Goal: Transaction & Acquisition: Purchase product/service

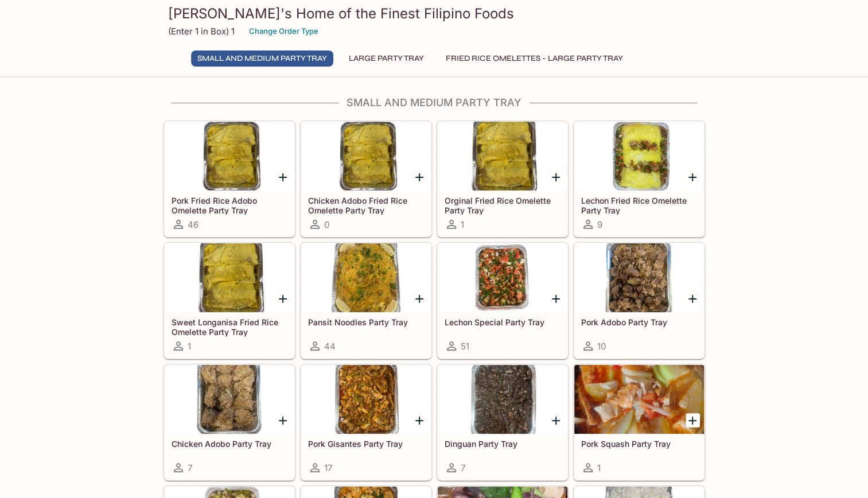
click at [508, 305] on div at bounding box center [503, 277] width 130 height 69
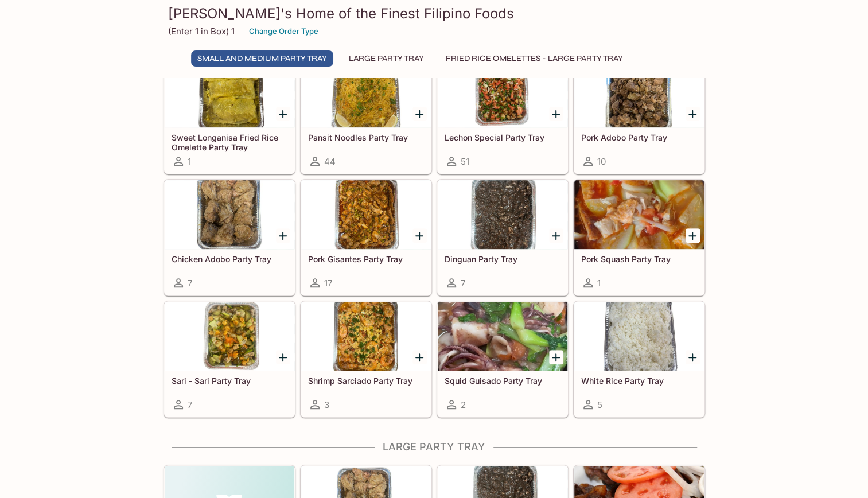
scroll to position [199, 0]
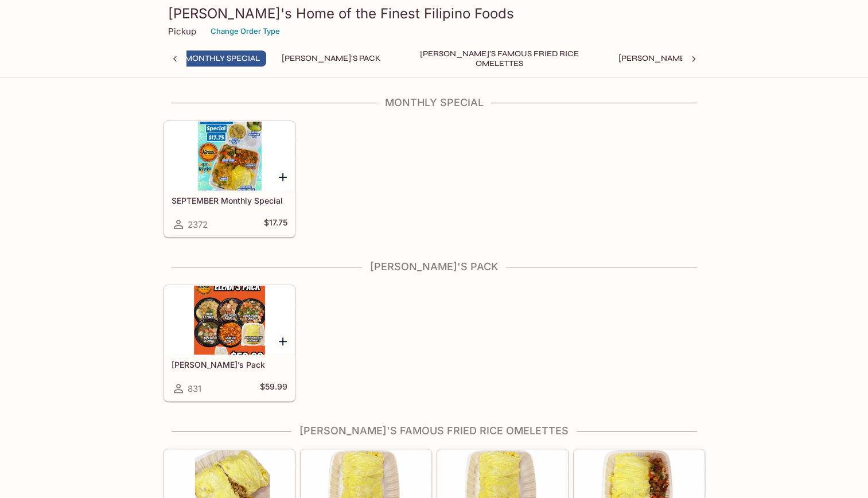
scroll to position [0, 5]
drag, startPoint x: 759, startPoint y: 34, endPoint x: 591, endPoint y: 65, distance: 171.0
click at [690, 32] on div "[PERSON_NAME]'s Home of the Finest Filipino Foods Pickup Change Order Type Mont…" at bounding box center [434, 38] width 868 height 77
click at [263, 348] on div at bounding box center [230, 320] width 130 height 69
